Goal: Check status: Check status

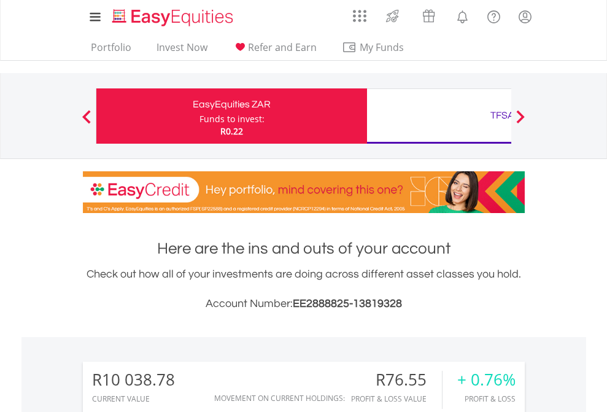
scroll to position [118, 193]
click at [200, 116] on div "Funds to invest:" at bounding box center [232, 119] width 65 height 12
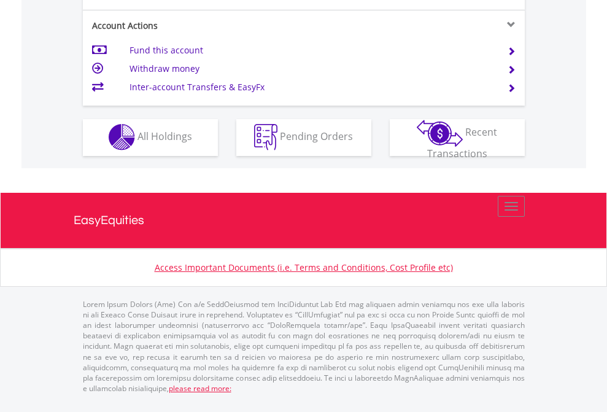
scroll to position [1148, 0]
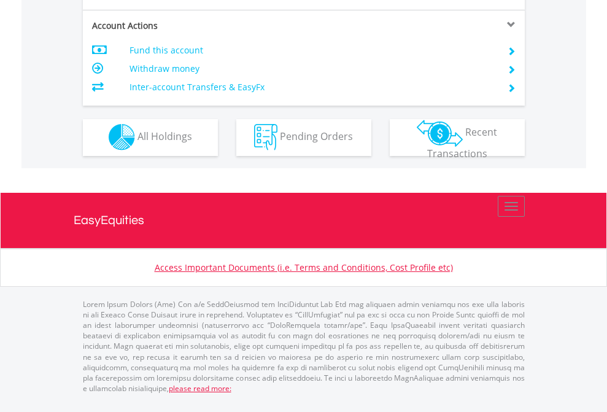
scroll to position [1148, 0]
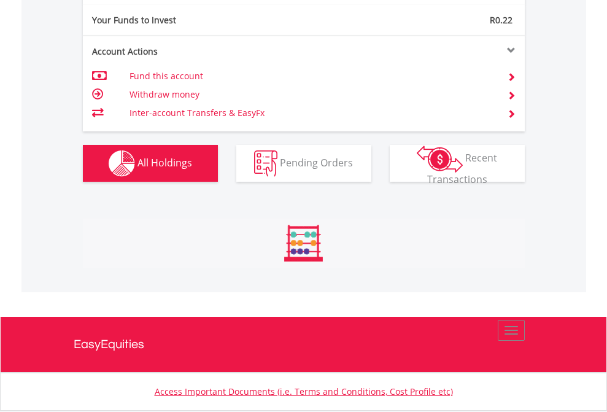
scroll to position [118, 193]
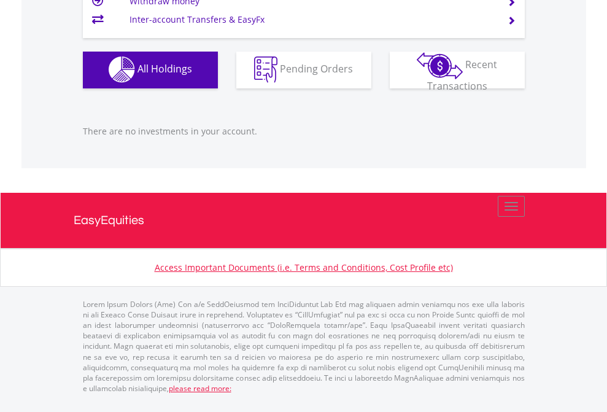
scroll to position [118, 193]
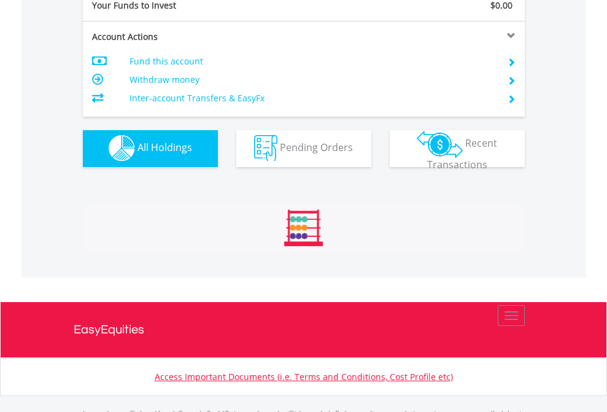
scroll to position [1216, 0]
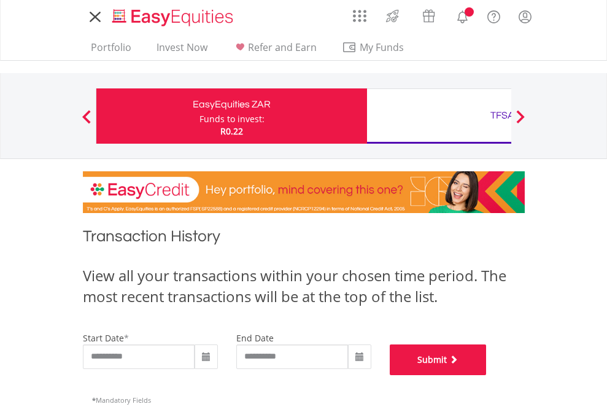
click at [487, 375] on button "Submit" at bounding box center [438, 359] width 97 height 31
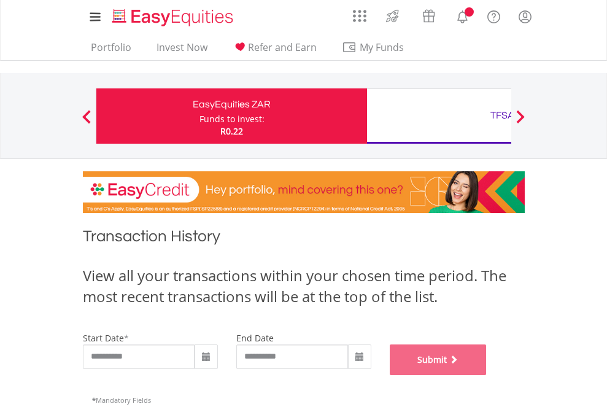
scroll to position [498, 0]
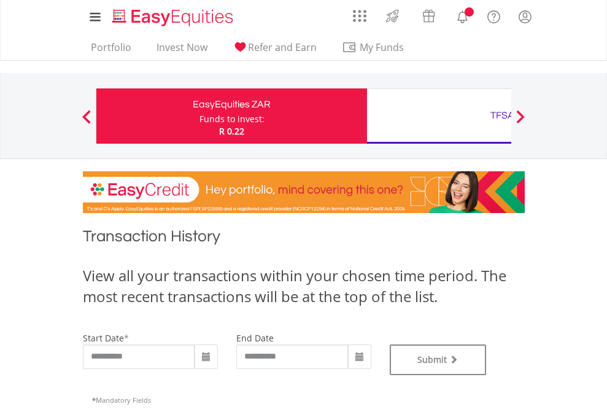
click at [439, 116] on div "TFSA" at bounding box center [503, 115] width 256 height 17
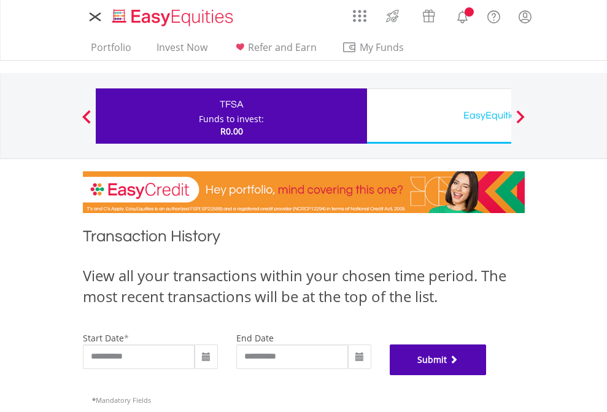
click at [487, 375] on button "Submit" at bounding box center [438, 359] width 97 height 31
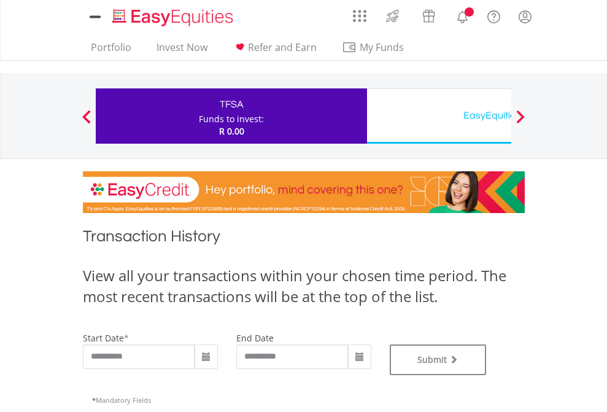
click at [439, 116] on div "EasyEquities USD" at bounding box center [503, 115] width 256 height 17
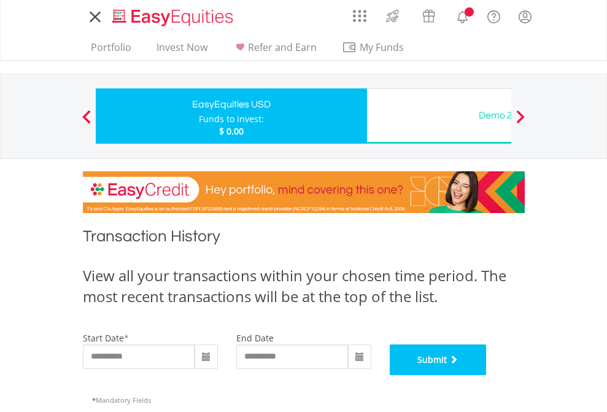
click at [487, 375] on button "Submit" at bounding box center [438, 359] width 97 height 31
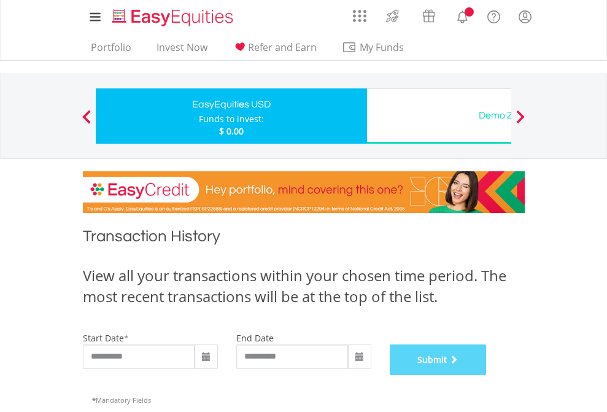
scroll to position [498, 0]
